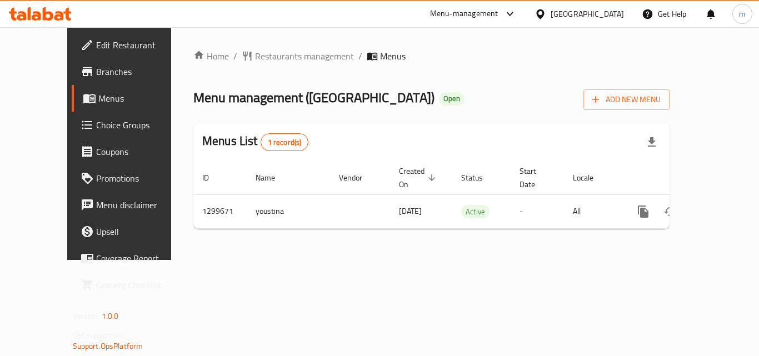
click at [544, 16] on icon at bounding box center [540, 13] width 8 height 9
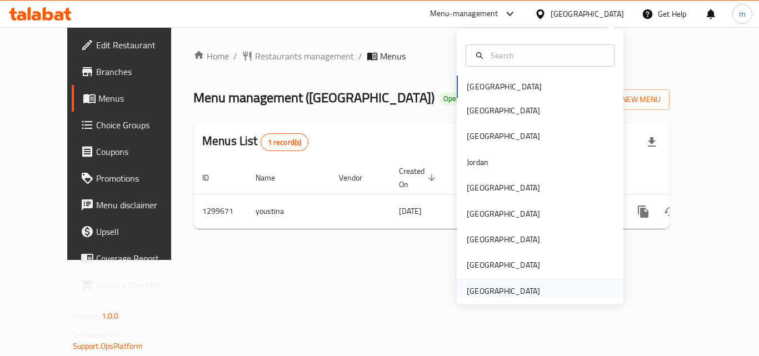
click at [467, 291] on div "[GEOGRAPHIC_DATA]" at bounding box center [503, 291] width 73 height 12
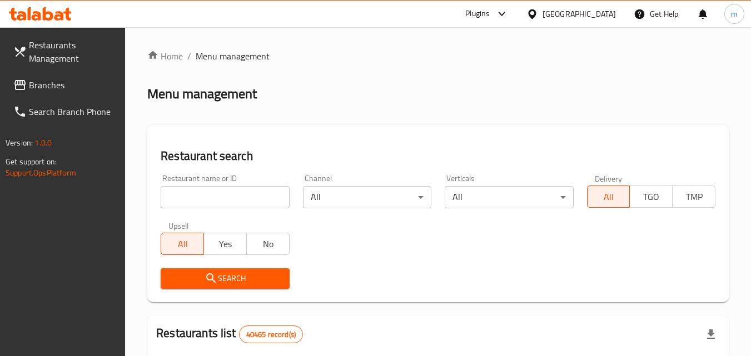
click at [75, 89] on span "Branches" at bounding box center [73, 84] width 88 height 13
